Goal: Task Accomplishment & Management: Manage account settings

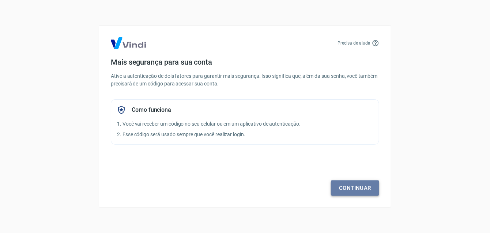
click at [336, 192] on link "Continuar" at bounding box center [355, 188] width 48 height 15
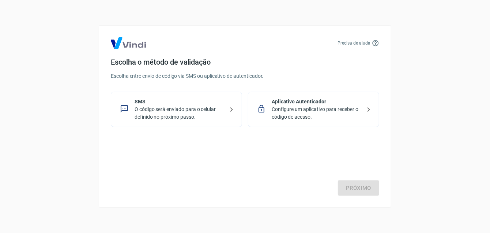
click at [224, 110] on div "SMS O código será enviado para o celular definido no próximo passo." at bounding box center [176, 109] width 131 height 35
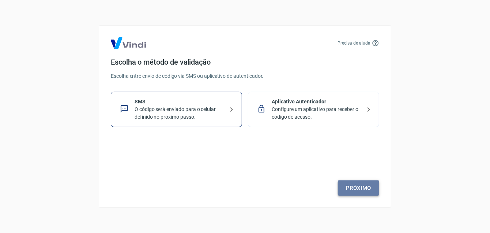
click at [355, 184] on link "Próximo" at bounding box center [358, 188] width 41 height 15
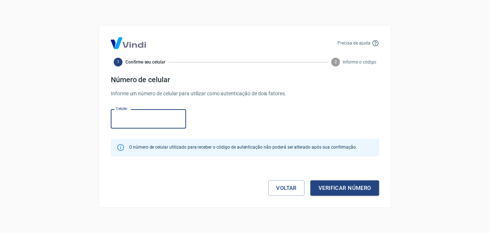
type input "(9"
type input "[PHONE_NUMBER]"
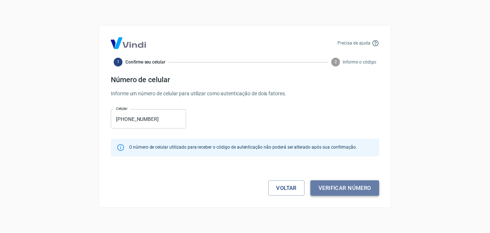
click at [335, 188] on button "Verificar número" at bounding box center [344, 188] width 69 height 15
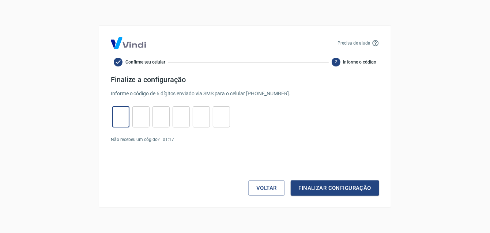
click at [127, 116] on input "tel" at bounding box center [120, 117] width 17 height 16
type input "6"
type input "9"
type input "7"
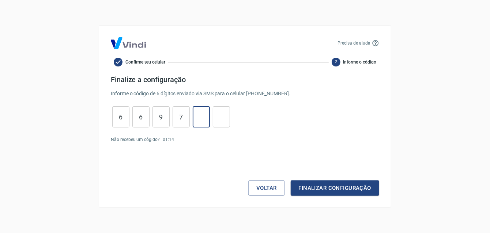
type input "0"
type input "3"
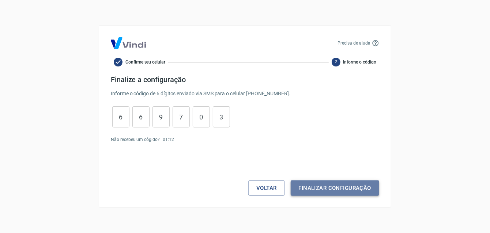
click at [321, 188] on button "Finalizar configuração" at bounding box center [335, 188] width 88 height 15
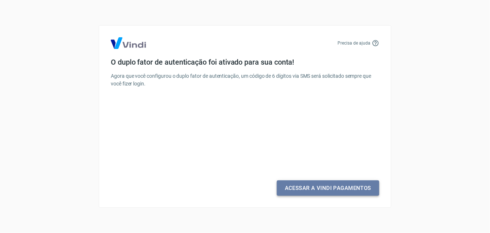
click at [327, 185] on link "Acessar a Vindi Pagamentos" at bounding box center [328, 188] width 102 height 15
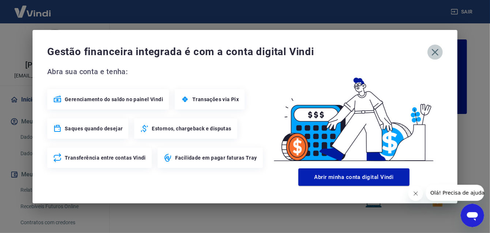
click at [437, 52] on icon "button" at bounding box center [435, 52] width 12 height 12
